Goal: Find specific page/section

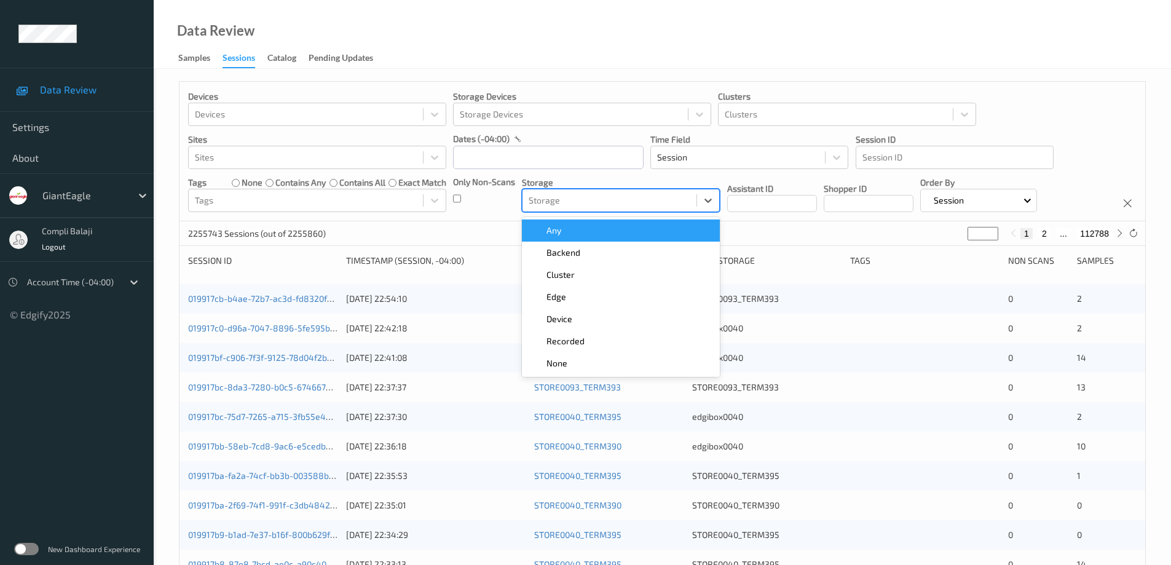
click at [596, 195] on div at bounding box center [610, 200] width 162 height 15
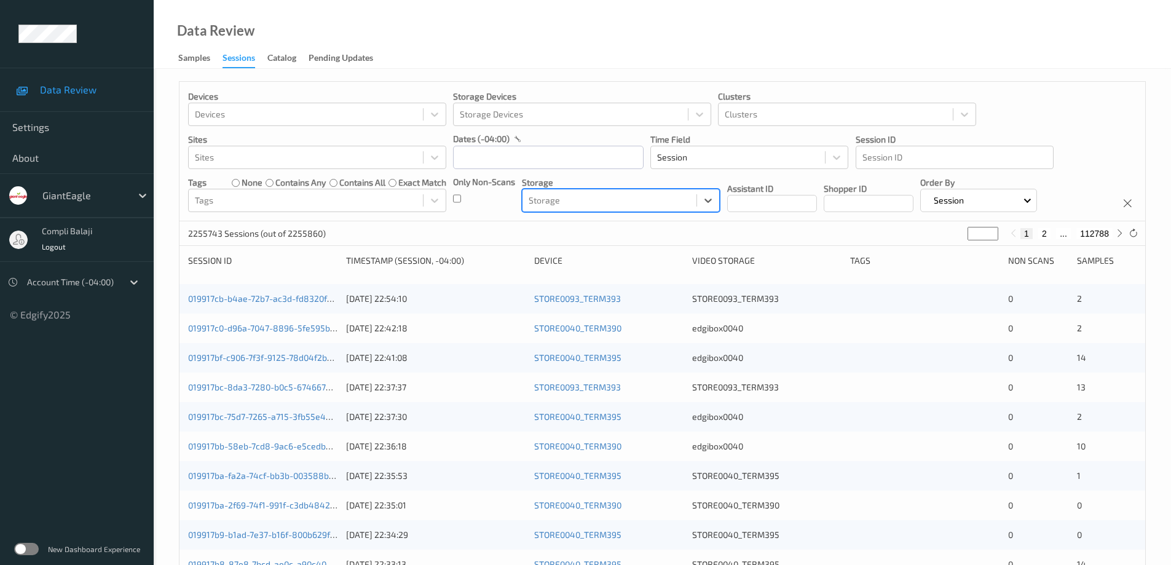
click at [604, 195] on div at bounding box center [610, 200] width 162 height 15
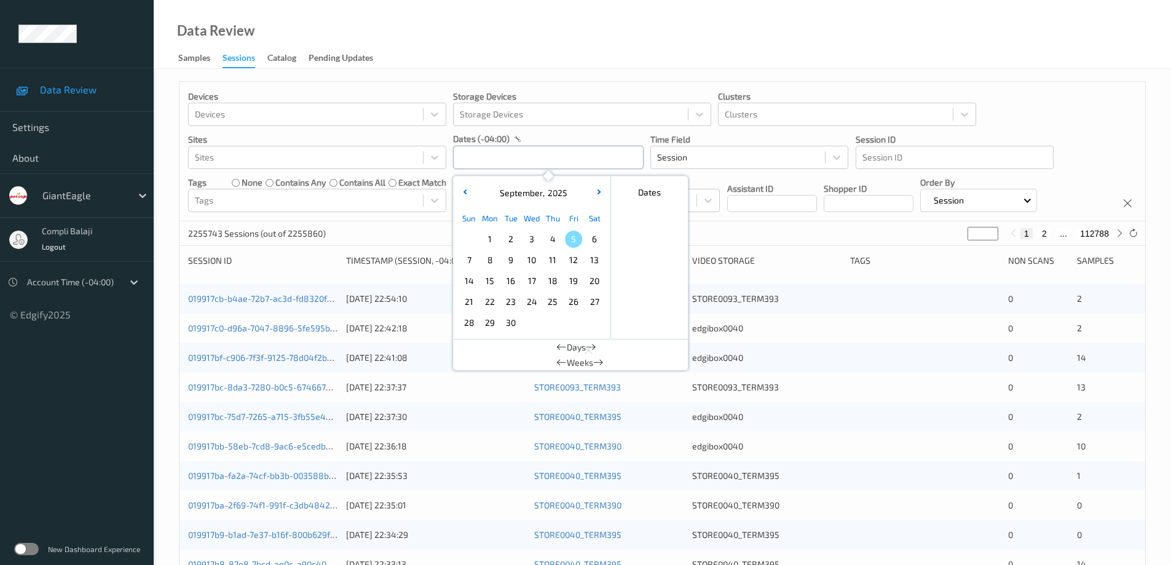
click at [594, 157] on input "text" at bounding box center [548, 157] width 191 height 23
click at [532, 241] on span "3" at bounding box center [531, 239] width 17 height 17
type input "[DATE] 00:00 -> [DATE] 23:59"
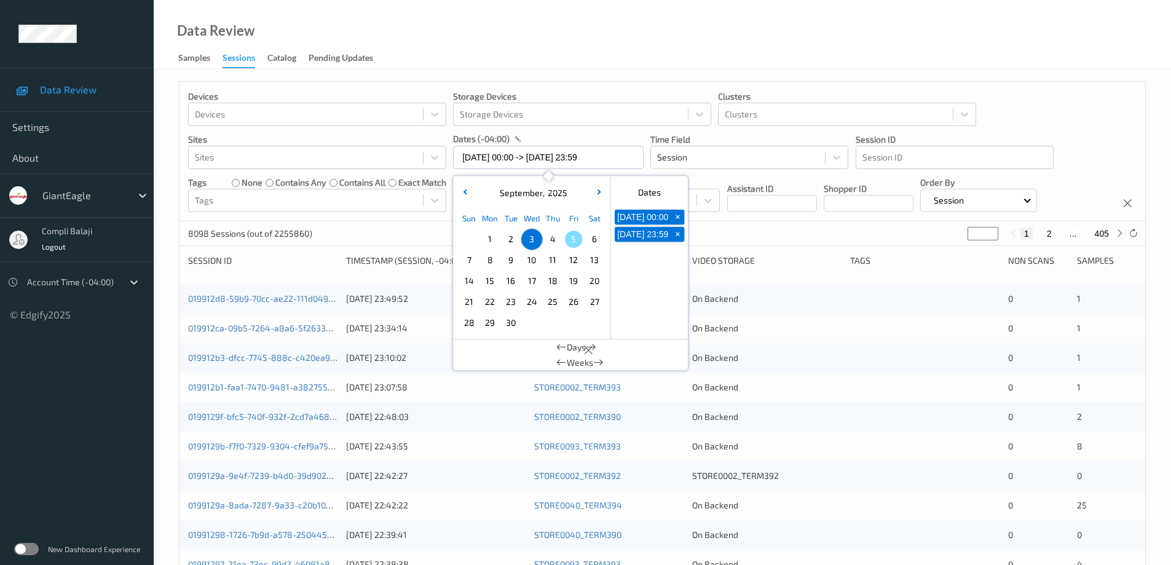
click at [1029, 116] on div "Devices Devices Storage Devices Storage Devices Clusters Clusters Sites Sites d…" at bounding box center [663, 152] width 966 height 140
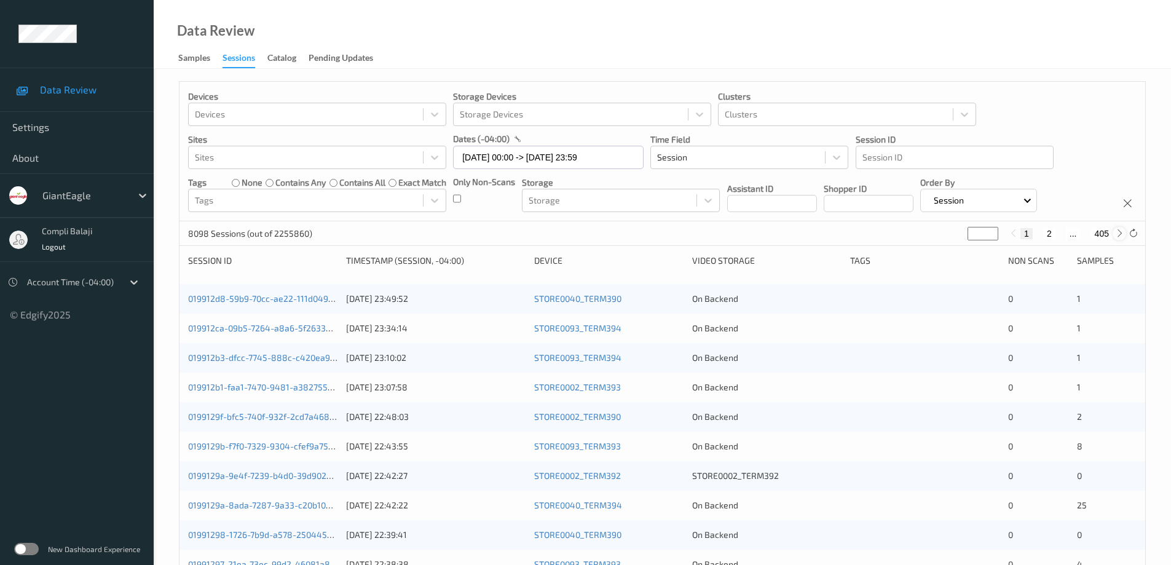
click at [1120, 232] on icon at bounding box center [1119, 233] width 9 height 9
type input "*"
click at [1120, 232] on icon at bounding box center [1119, 233] width 9 height 9
type input "*"
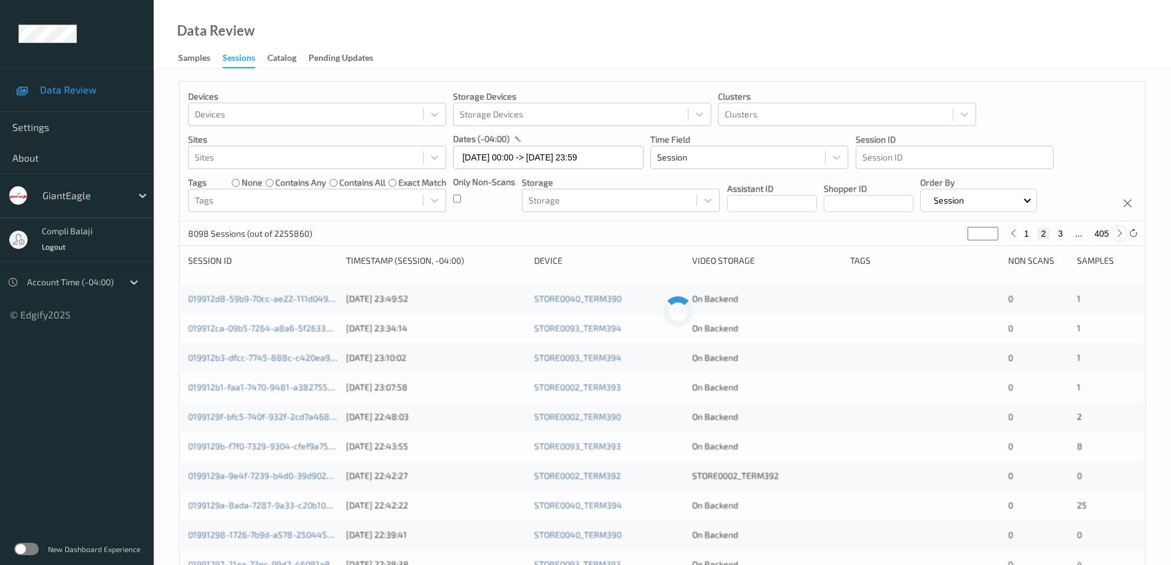
type input "*"
click at [1119, 232] on icon at bounding box center [1119, 233] width 9 height 9
type input "*"
click at [1119, 232] on icon at bounding box center [1119, 233] width 9 height 9
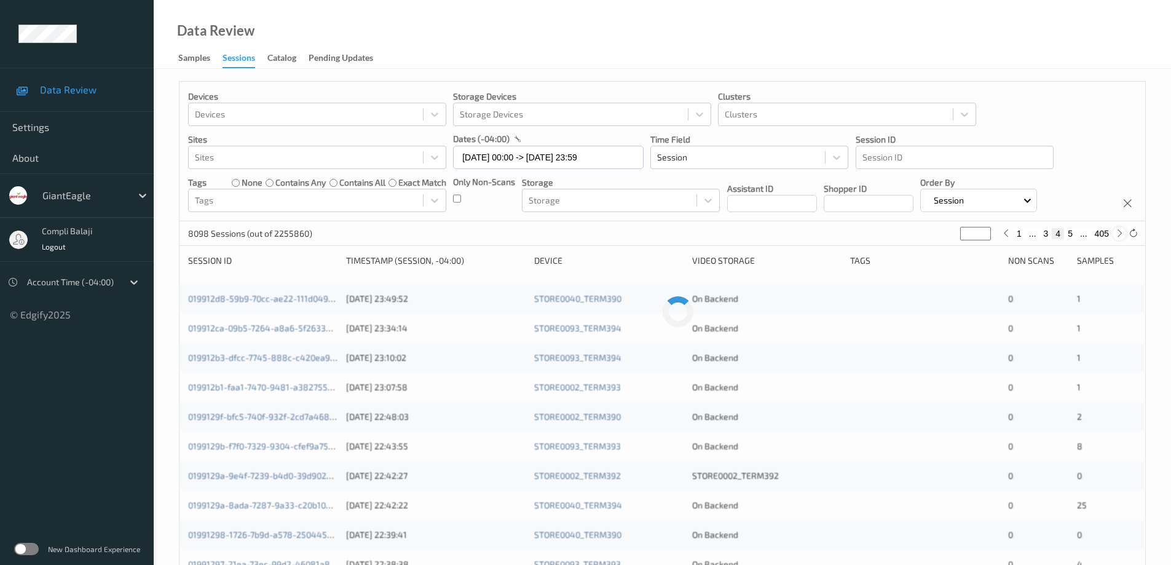
type input "*"
click at [1119, 232] on icon at bounding box center [1119, 233] width 9 height 9
type input "*"
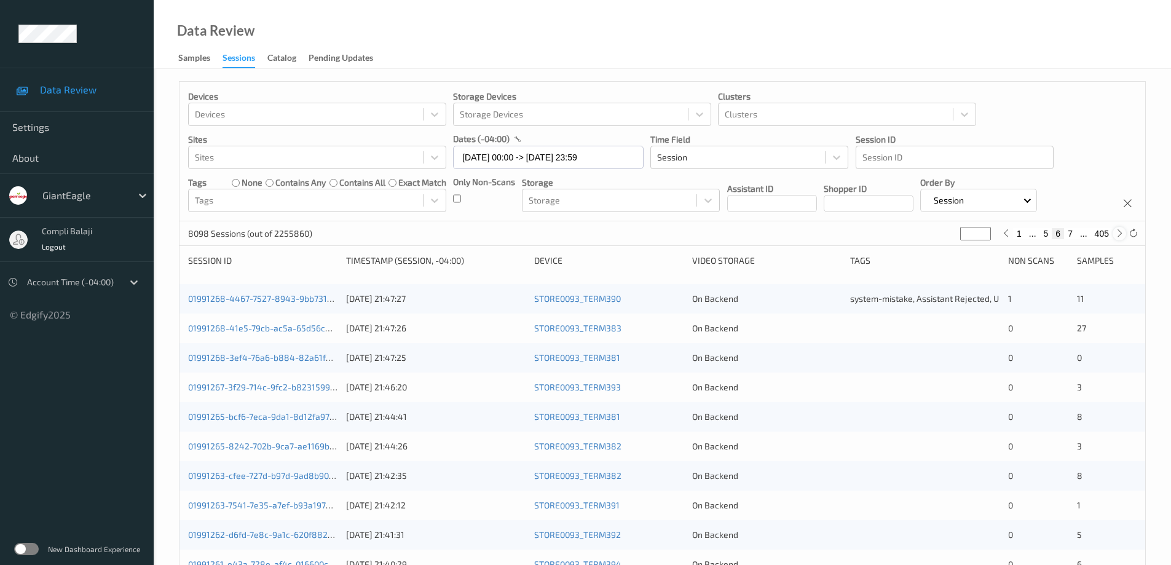
click at [1119, 232] on icon at bounding box center [1119, 233] width 9 height 9
type input "*"
click at [1058, 239] on button "7" at bounding box center [1058, 233] width 12 height 11
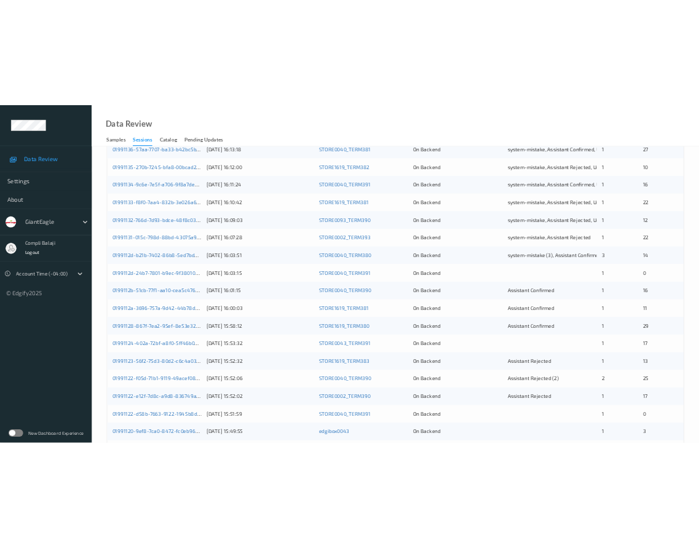
scroll to position [246, 0]
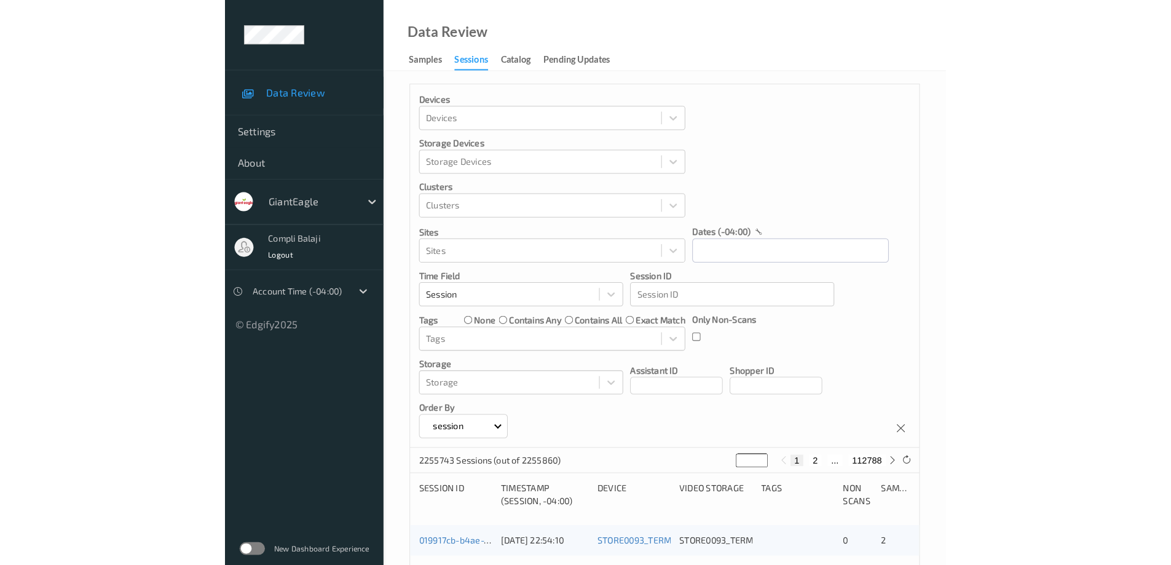
scroll to position [246, 0]
